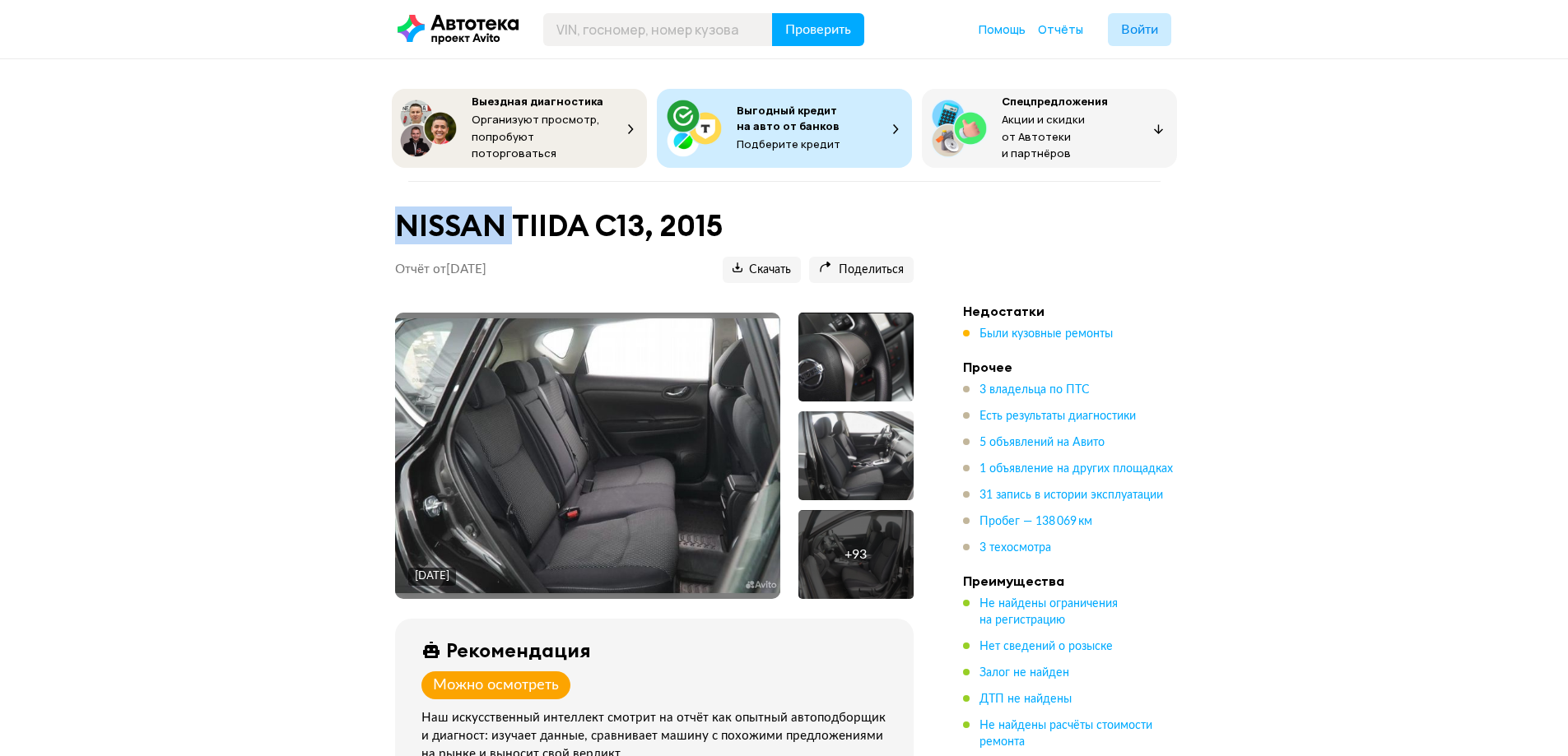
drag, startPoint x: 510, startPoint y: 222, endPoint x: 323, endPoint y: 226, distance: 187.0
copy h1 "NISSAN"
drag, startPoint x: 585, startPoint y: 218, endPoint x: 531, endPoint y: 227, distance: 54.7
click at [529, 227] on h1 "NISSAN TIIDA C13, 2015" at bounding box center [655, 226] width 519 height 35
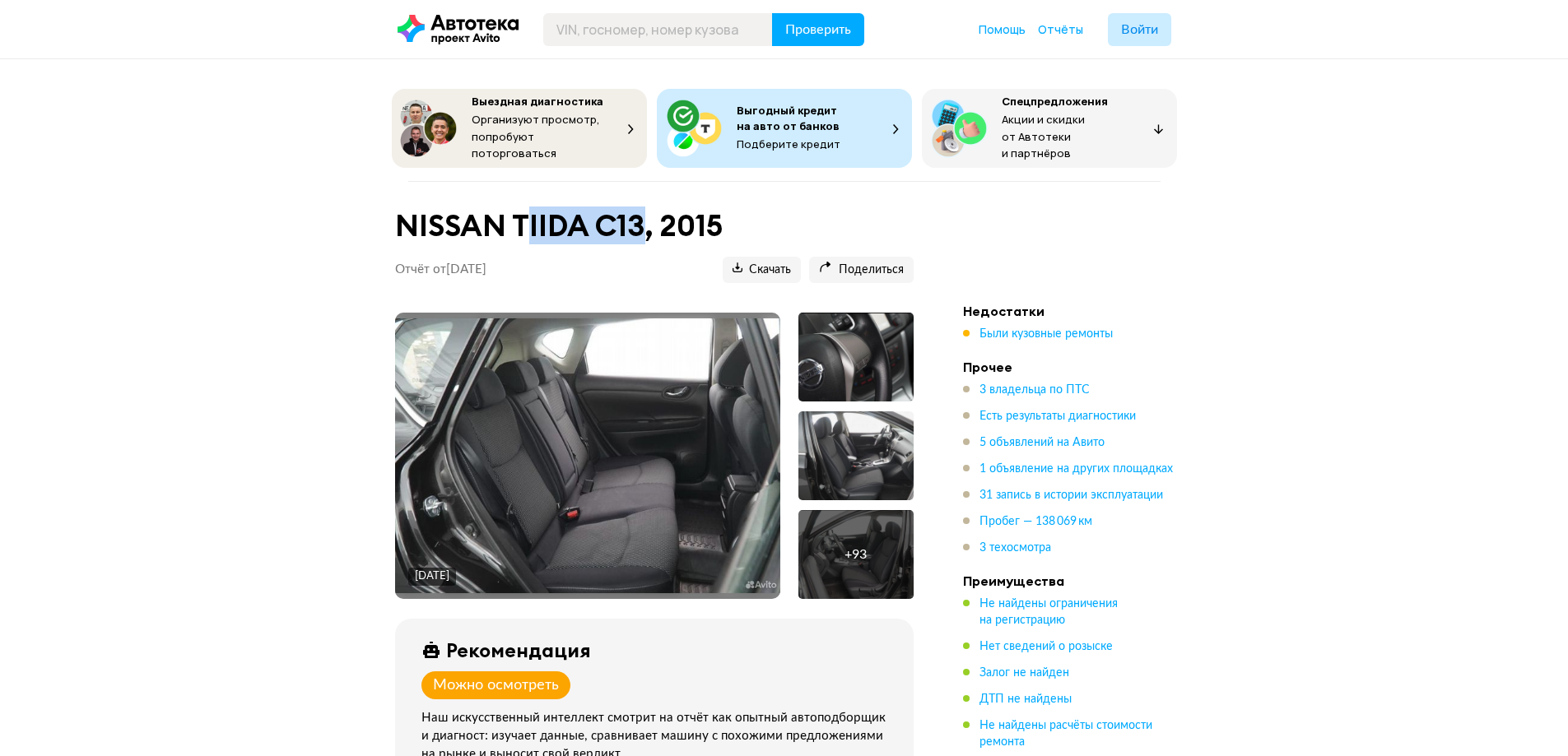
drag, startPoint x: 643, startPoint y: 210, endPoint x: 521, endPoint y: 234, distance: 124.3
click at [521, 234] on h1 "NISSAN TIIDA C13, 2015" at bounding box center [655, 226] width 519 height 35
drag, startPoint x: 587, startPoint y: 227, endPoint x: 607, endPoint y: 227, distance: 20.0
click at [589, 227] on h1 "NISSAN TIIDA C13, 2015" at bounding box center [655, 226] width 519 height 35
click at [647, 213] on h1 "NISSAN TIIDA C13, 2015" at bounding box center [655, 226] width 519 height 35
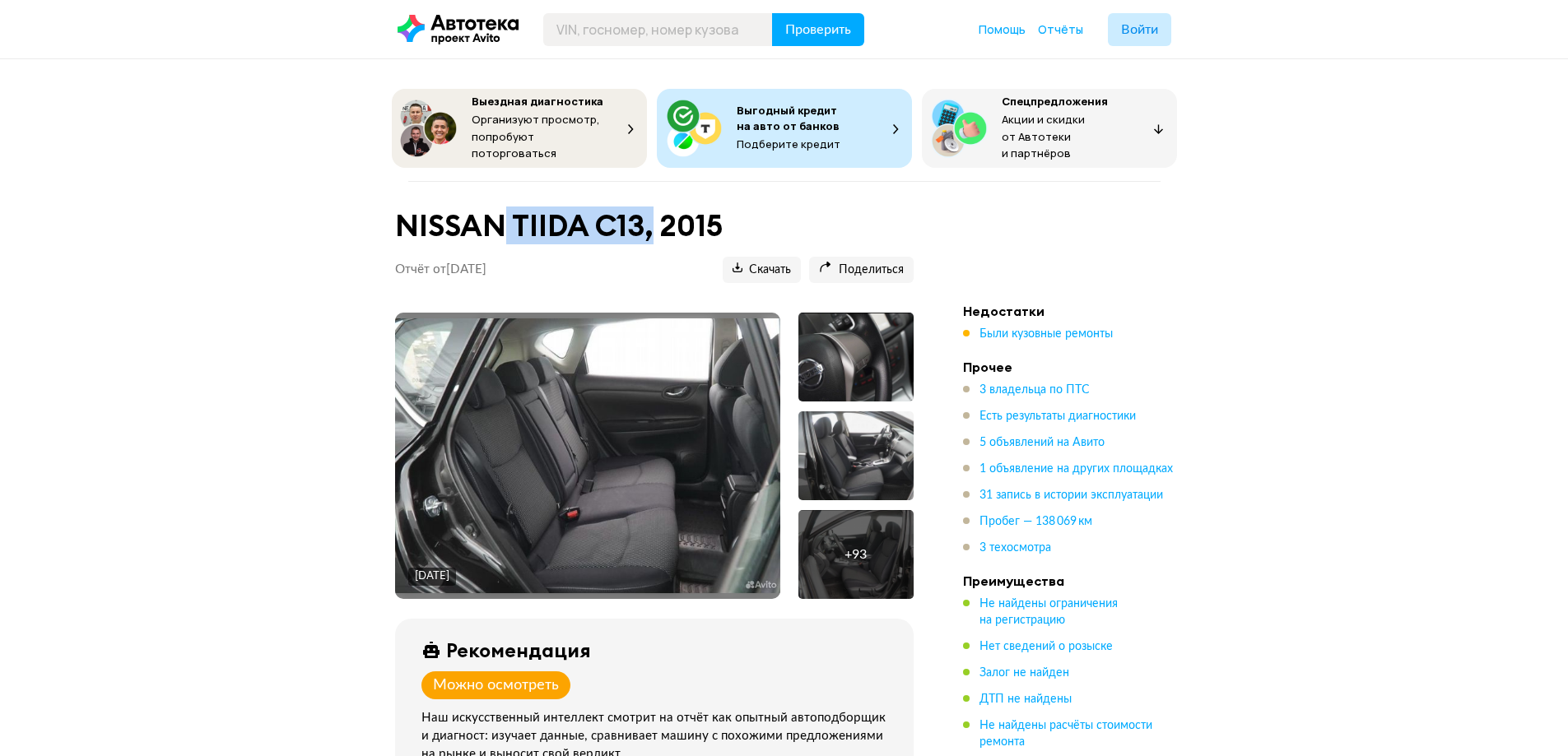
drag, startPoint x: 649, startPoint y: 211, endPoint x: 586, endPoint y: 223, distance: 64.1
click at [500, 223] on h1 "NISSAN TIIDA C13, 2015" at bounding box center [655, 226] width 519 height 35
click at [686, 219] on h1 "NISSAN TIIDA C13, 2015" at bounding box center [655, 226] width 519 height 35
drag, startPoint x: 642, startPoint y: 214, endPoint x: 520, endPoint y: 225, distance: 122.5
click at [520, 225] on h1 "NISSAN TIIDA C13, 2015" at bounding box center [655, 226] width 519 height 35
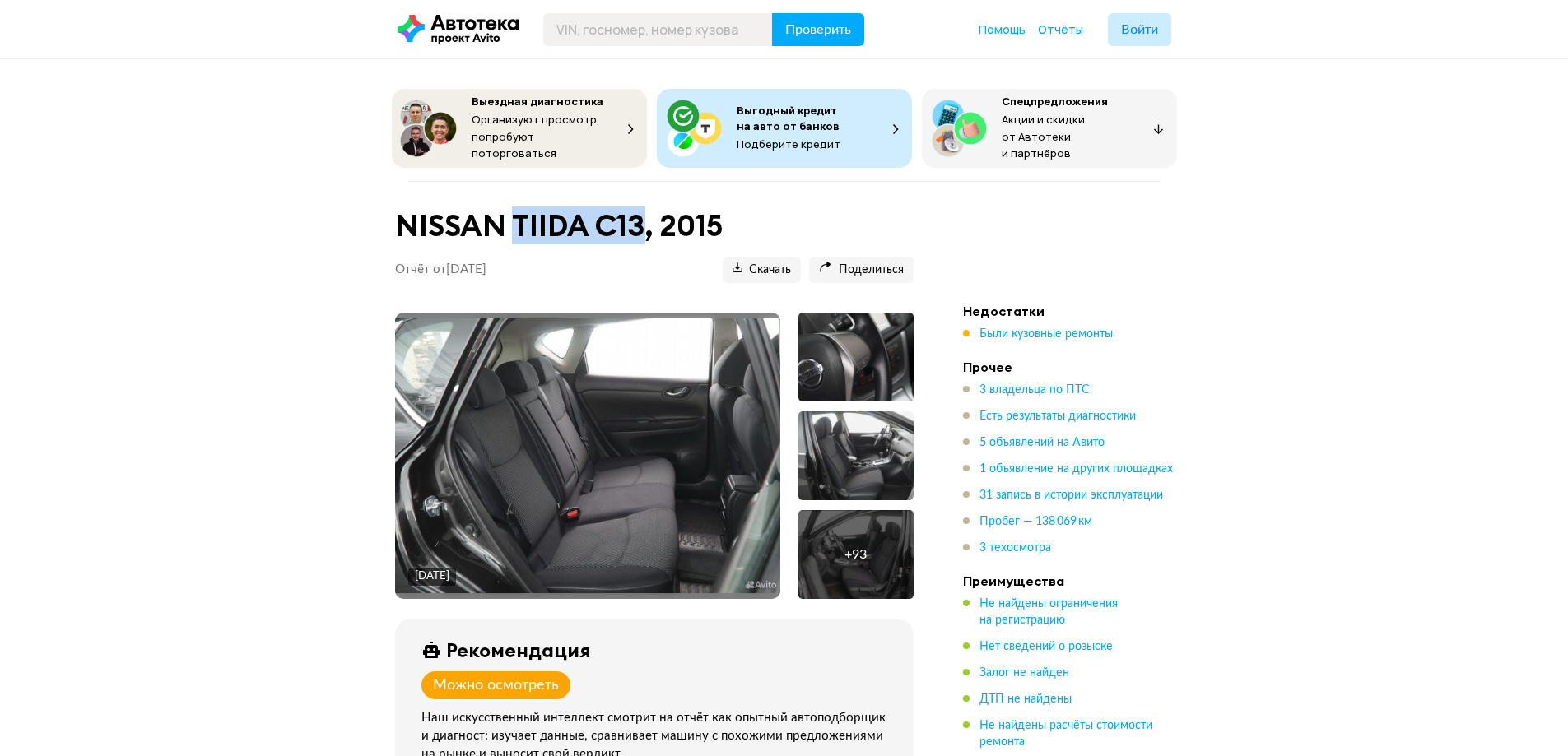
copy h1 "TIIDA C13"
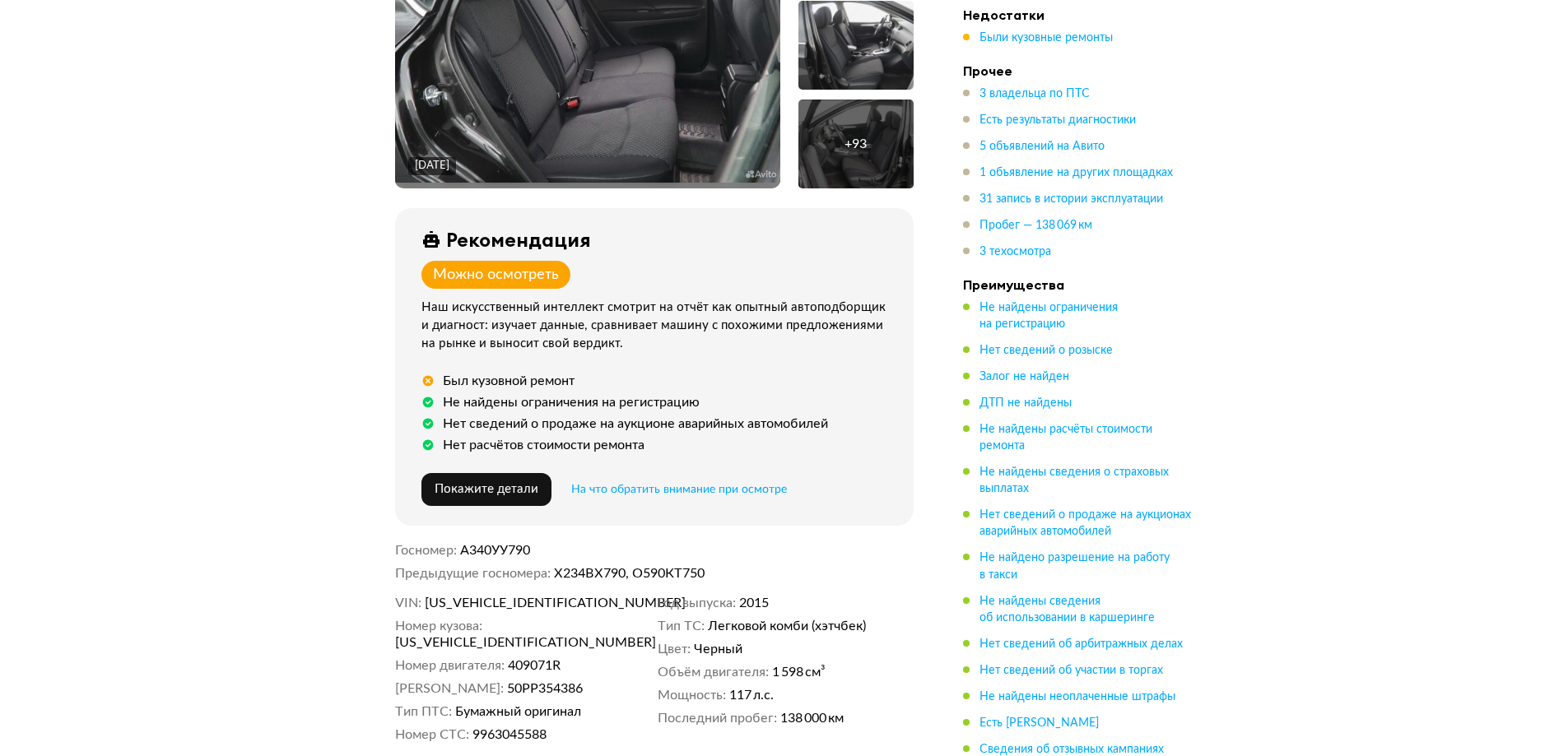
scroll to position [411, 0]
drag, startPoint x: 562, startPoint y: 597, endPoint x: 424, endPoint y: 594, distance: 138.0
click at [424, 594] on span "[US_VEHICLE_IDENTIFICATION_NUMBER]" at bounding box center [519, 602] width 190 height 17
copy span "[US_VEHICLE_IDENTIFICATION_NUMBER]"
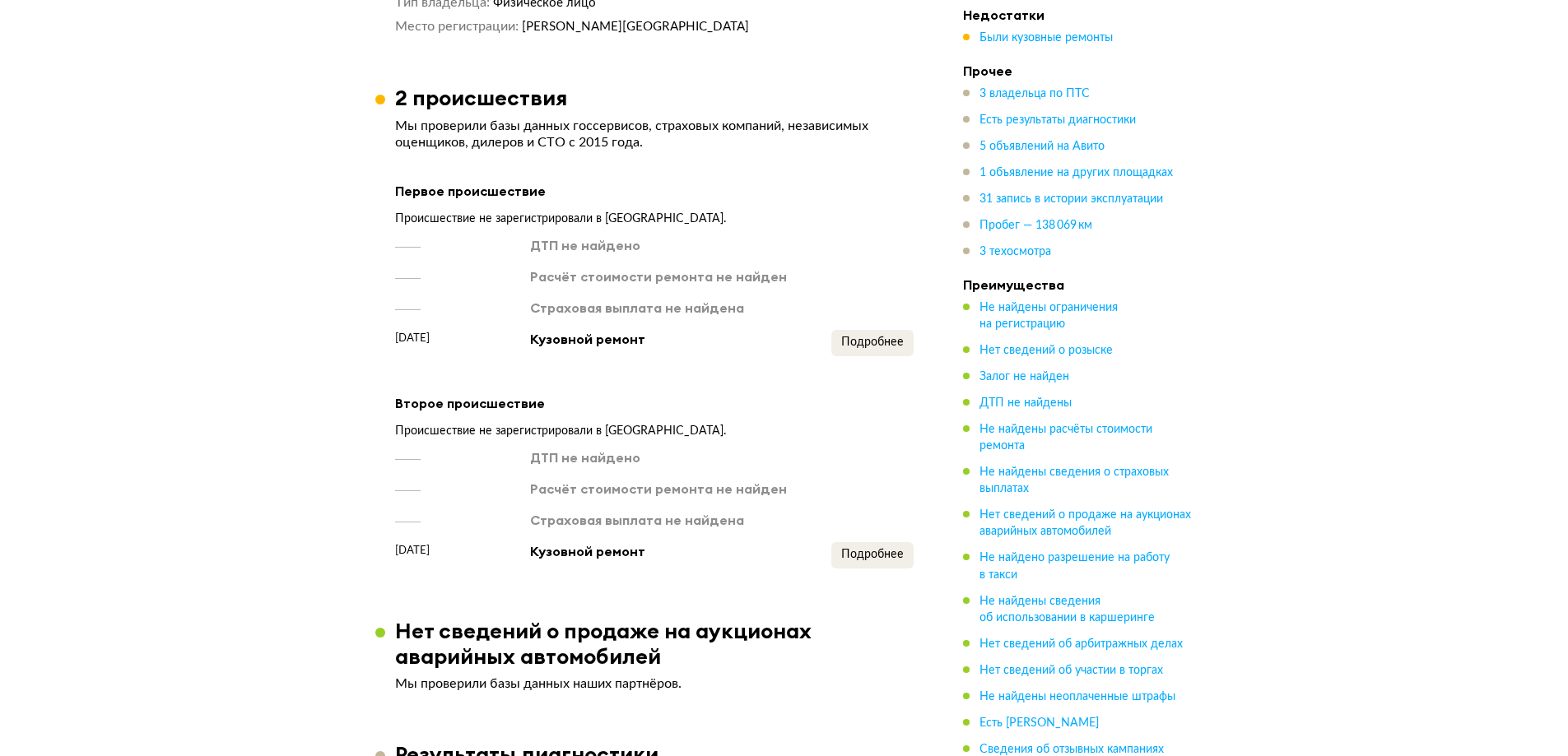
scroll to position [1892, 0]
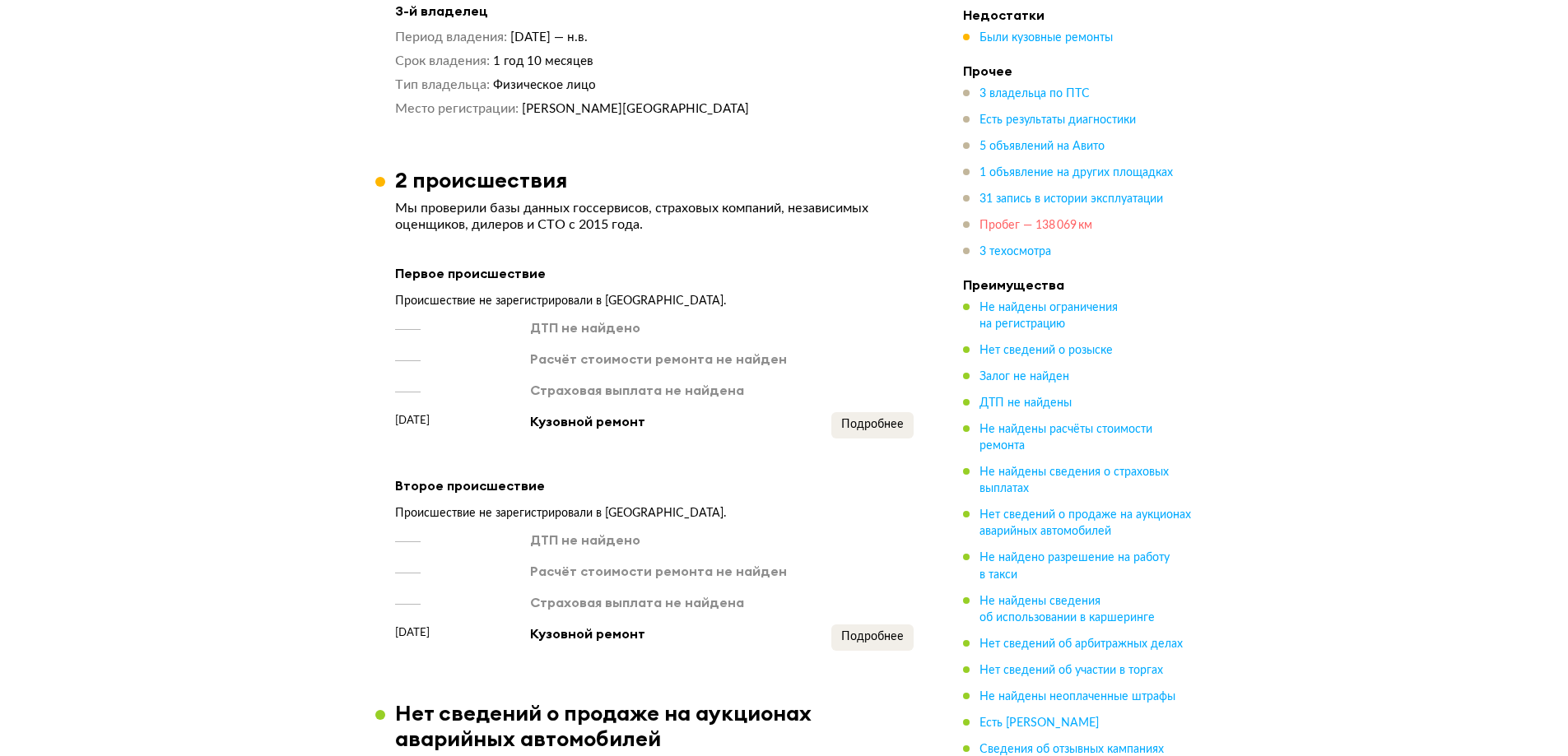
click at [1076, 228] on span "Пробег — 138 069 км" at bounding box center [1036, 225] width 113 height 11
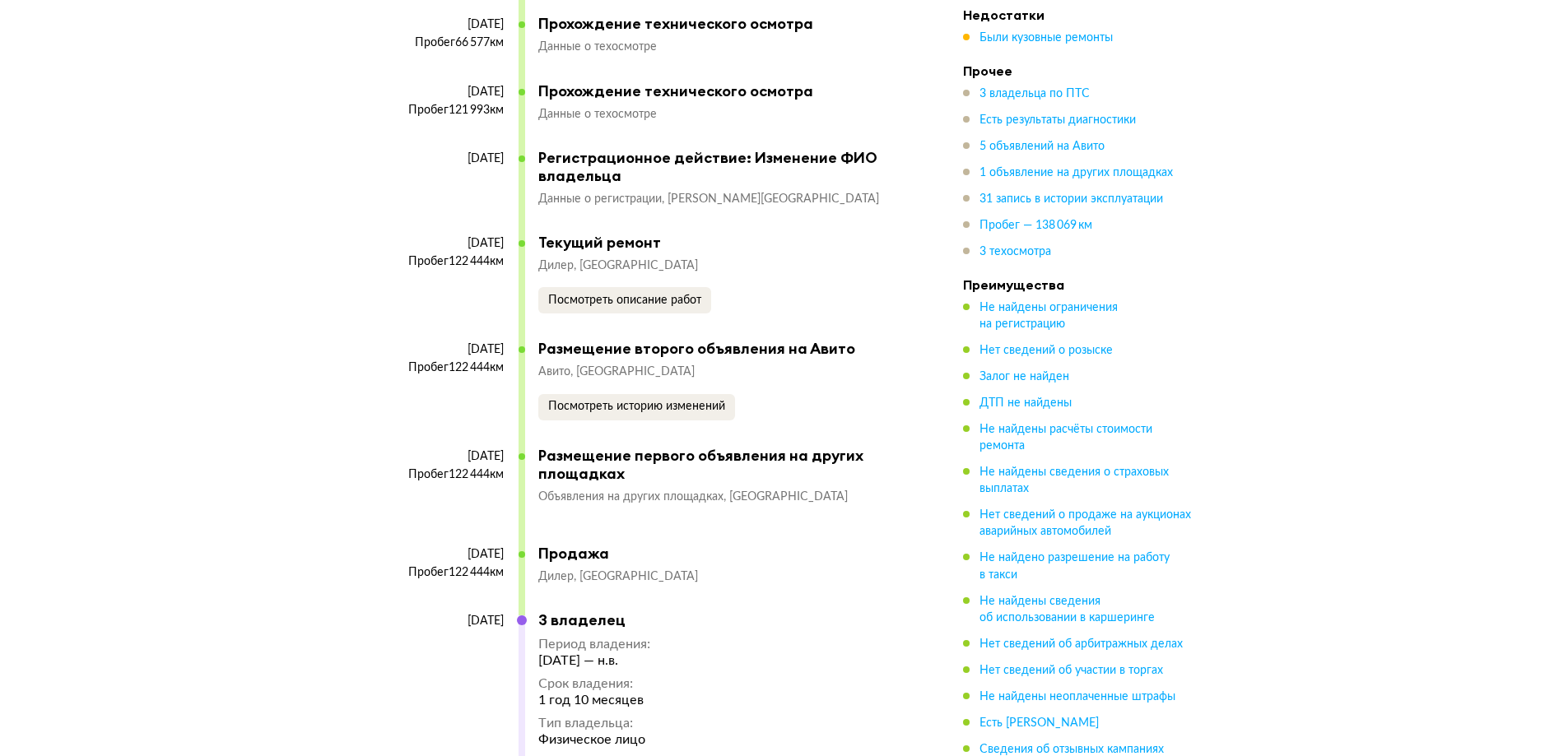
scroll to position [9001, 0]
